Goal: Find specific page/section: Find specific page/section

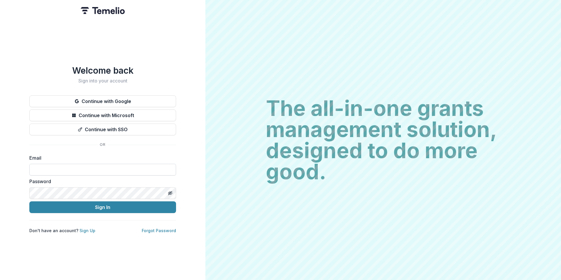
click at [111, 165] on input at bounding box center [102, 170] width 147 height 12
type input "**********"
click at [29, 201] on button "Sign In" at bounding box center [102, 207] width 147 height 12
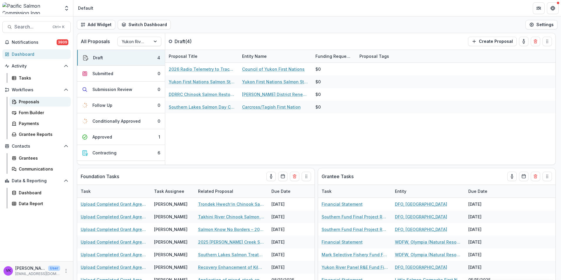
click at [27, 100] on div "Proposals" at bounding box center [42, 102] width 47 height 6
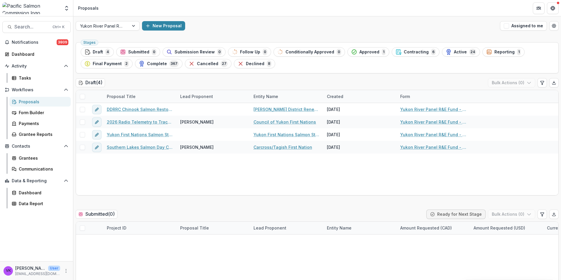
drag, startPoint x: 407, startPoint y: 52, endPoint x: 476, endPoint y: 82, distance: 74.9
click at [407, 52] on span "Contracting" at bounding box center [416, 52] width 25 height 5
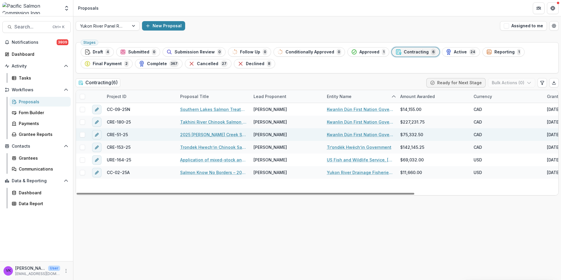
click at [217, 131] on link "2025 Michie Creek Salmon and Habitat Monitoring Project" at bounding box center [213, 134] width 66 height 6
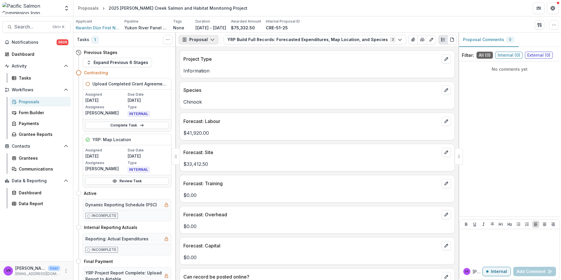
click at [210, 40] on icon "button" at bounding box center [212, 39] width 5 height 5
click at [226, 82] on div "Grant Agreements" at bounding box center [217, 82] width 54 height 6
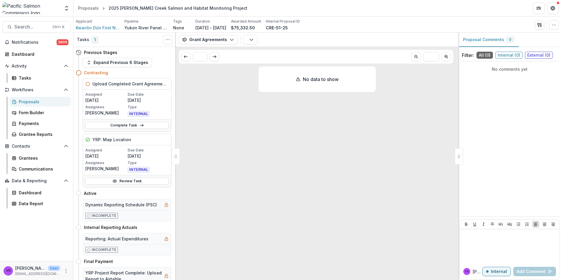
drag, startPoint x: 253, startPoint y: 38, endPoint x: 257, endPoint y: 39, distance: 3.6
click at [253, 38] on button "button" at bounding box center [250, 39] width 15 height 9
click at [229, 39] on icon "button" at bounding box center [231, 39] width 5 height 5
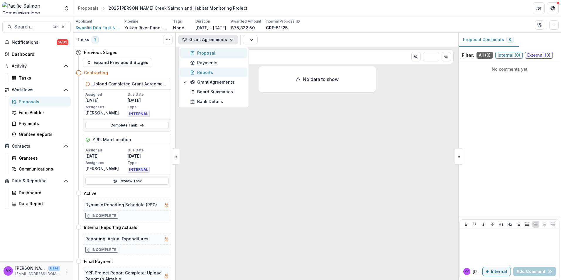
drag, startPoint x: 205, startPoint y: 51, endPoint x: 229, endPoint y: 69, distance: 30.1
click at [205, 52] on div "Proposal" at bounding box center [217, 53] width 54 height 6
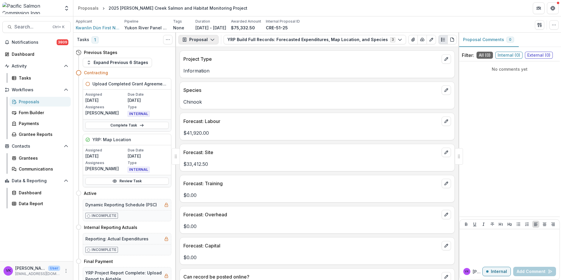
click at [208, 39] on button "Proposal" at bounding box center [198, 39] width 40 height 9
click at [222, 80] on div "Grant Agreements" at bounding box center [217, 82] width 54 height 6
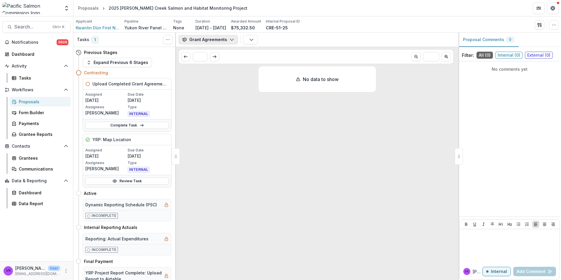
click at [230, 38] on icon "button" at bounding box center [231, 39] width 5 height 5
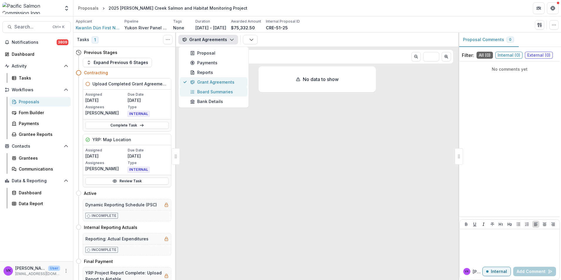
drag, startPoint x: 210, startPoint y: 82, endPoint x: 221, endPoint y: 89, distance: 12.5
click at [210, 82] on div "Grant Agreements" at bounding box center [217, 82] width 54 height 6
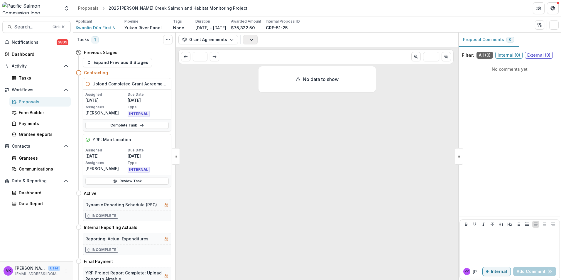
click at [253, 40] on button "button" at bounding box center [250, 39] width 15 height 9
click at [229, 37] on button "Grant Agreements" at bounding box center [208, 39] width 60 height 9
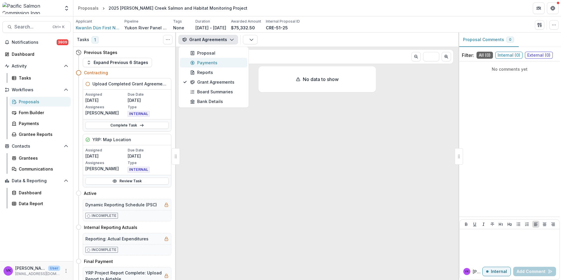
click at [200, 65] on div "Payments" at bounding box center [217, 63] width 54 height 6
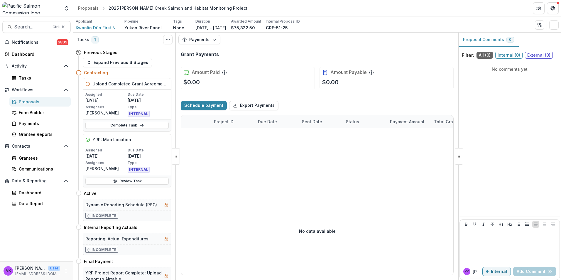
click at [36, 100] on div "Proposals" at bounding box center [42, 102] width 47 height 6
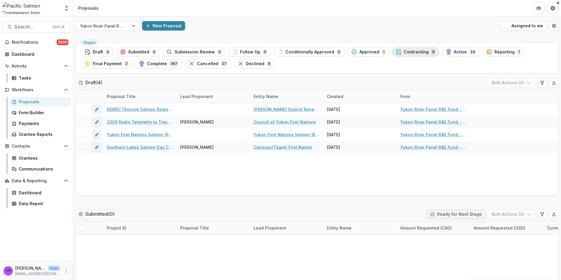
click at [410, 53] on span "Contracting" at bounding box center [416, 52] width 25 height 5
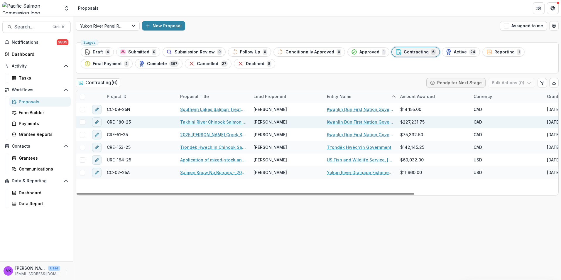
click at [194, 122] on link "Takhini River Chinook Salmon Sonar Project – Year 5" at bounding box center [213, 122] width 66 height 6
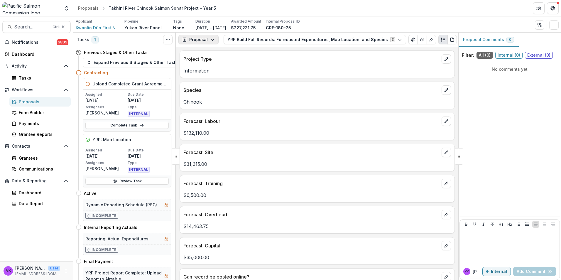
click at [206, 38] on button "Proposal" at bounding box center [198, 39] width 40 height 9
click at [391, 5] on header "Proposals Takhini River Chinook Salmon Sonar Project – Year 5" at bounding box center [317, 8] width 488 height 16
click at [26, 104] on div "Proposals" at bounding box center [42, 102] width 47 height 6
